Goal: Check status: Check status

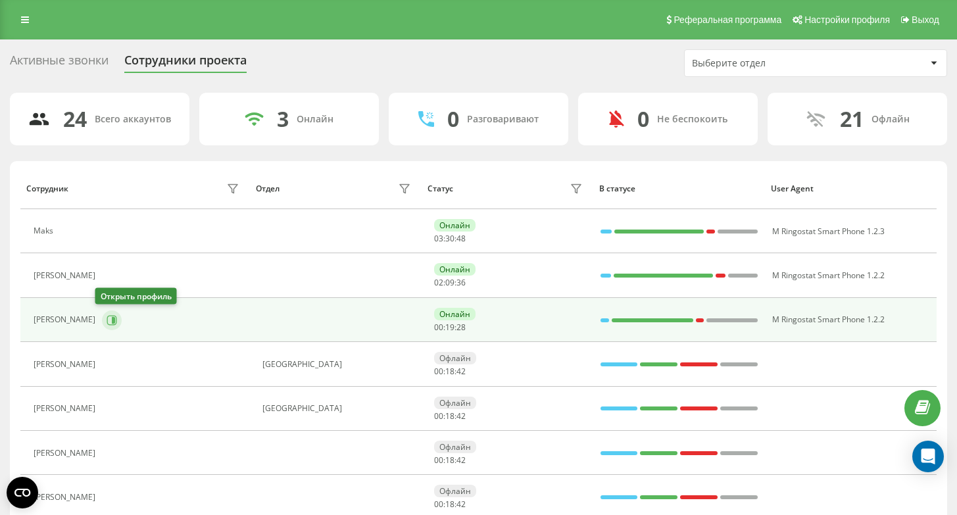
click at [107, 322] on icon at bounding box center [112, 320] width 11 height 11
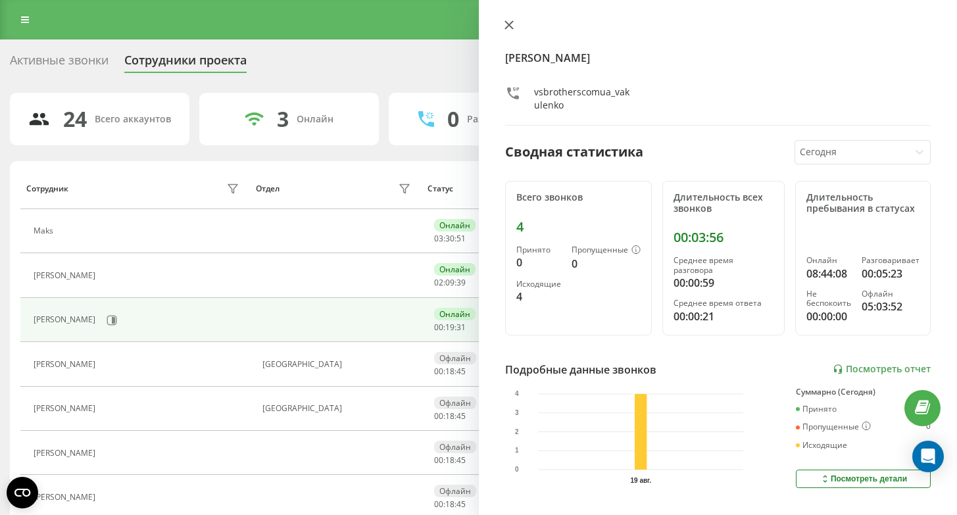
click at [509, 26] on icon at bounding box center [509, 24] width 9 height 9
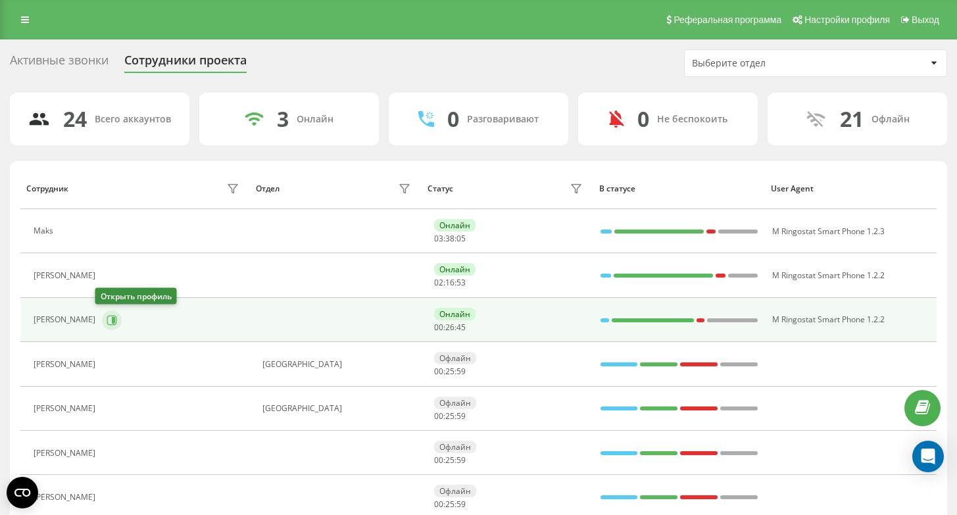
click at [109, 318] on icon at bounding box center [112, 320] width 11 height 11
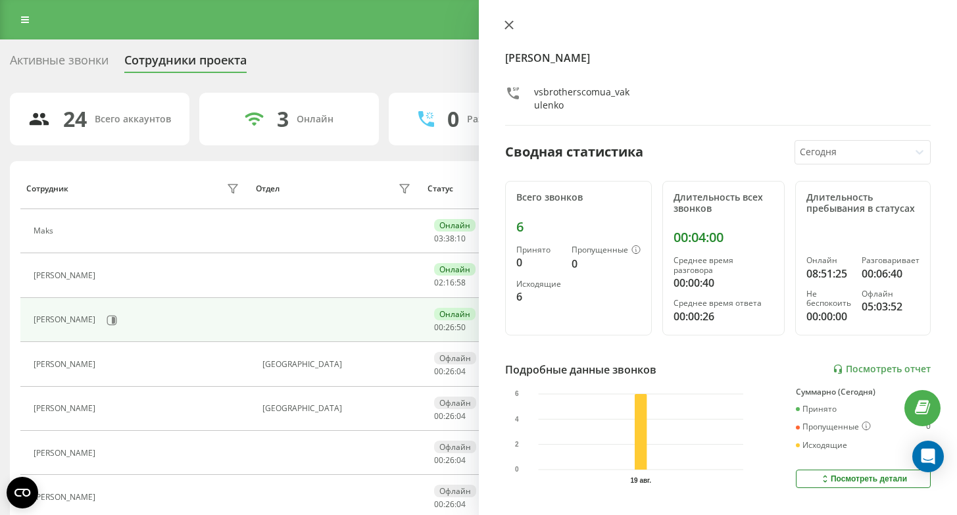
click at [512, 24] on icon at bounding box center [509, 24] width 9 height 9
